Goal: Task Accomplishment & Management: Manage account settings

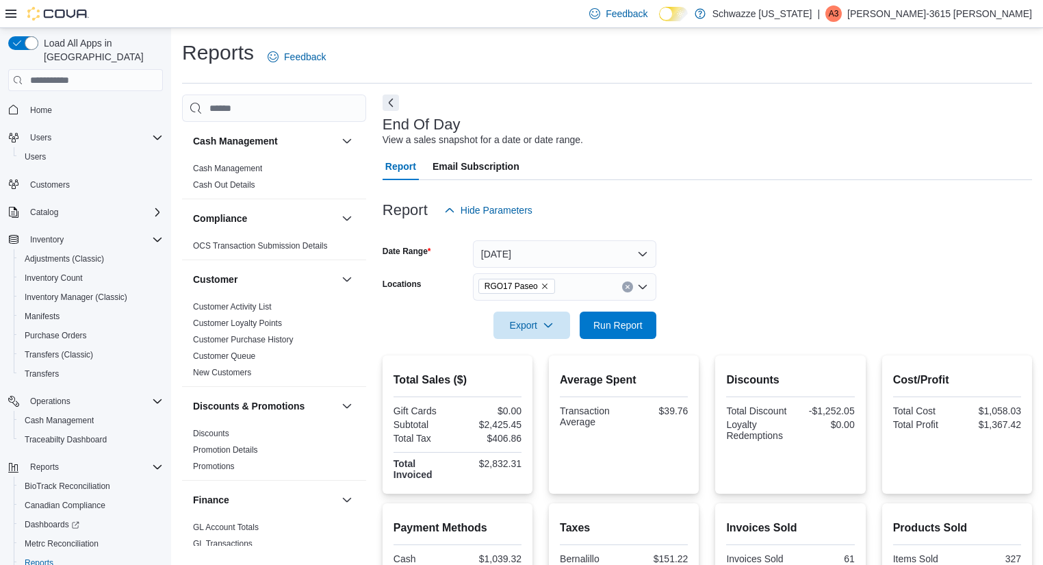
scroll to position [27, 0]
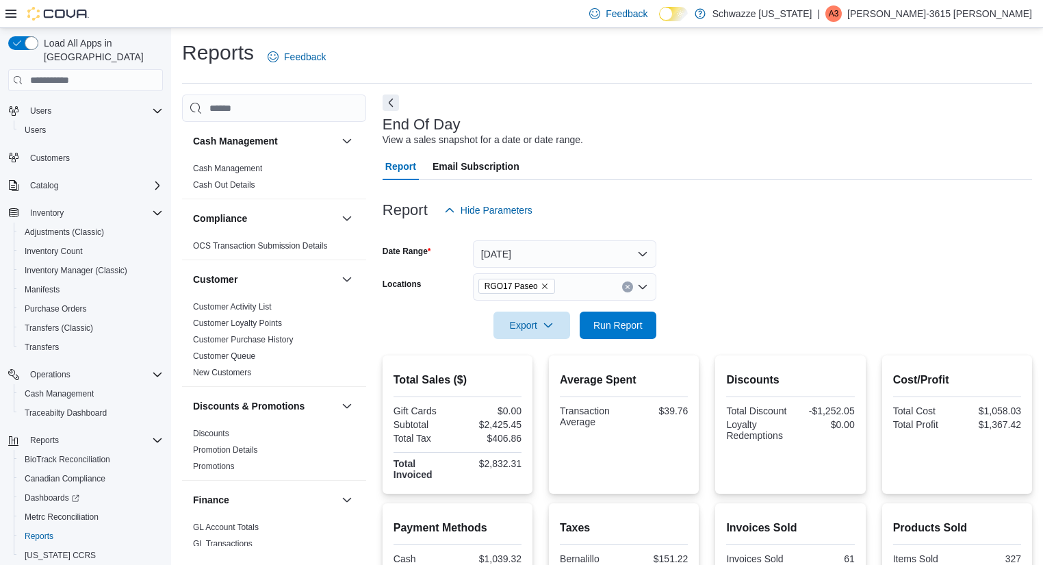
click at [980, 8] on p "[PERSON_NAME]-3615 [PERSON_NAME]" at bounding box center [940, 13] width 185 height 16
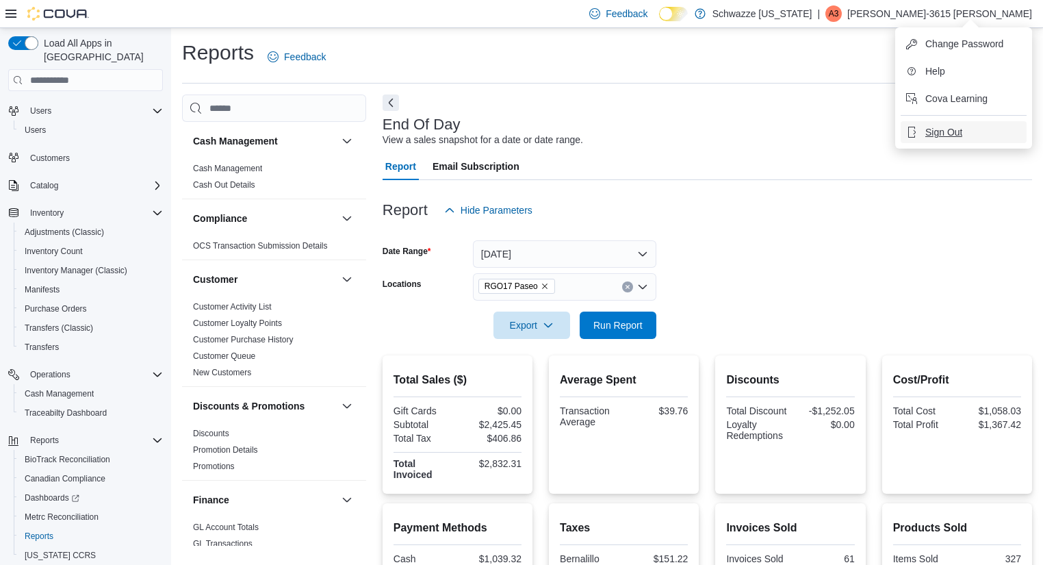
click at [944, 140] on button "Sign Out" at bounding box center [964, 132] width 126 height 22
